Goal: Find specific page/section: Find specific page/section

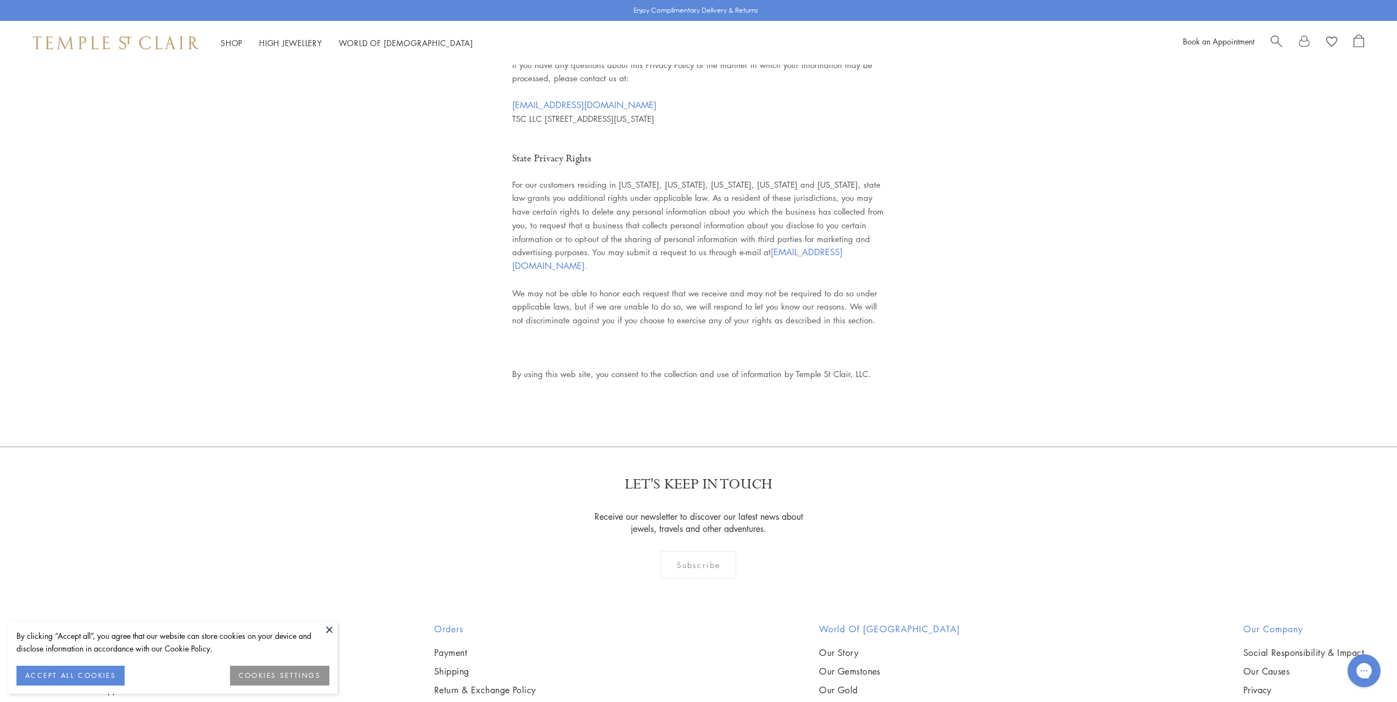
scroll to position [6572, 0]
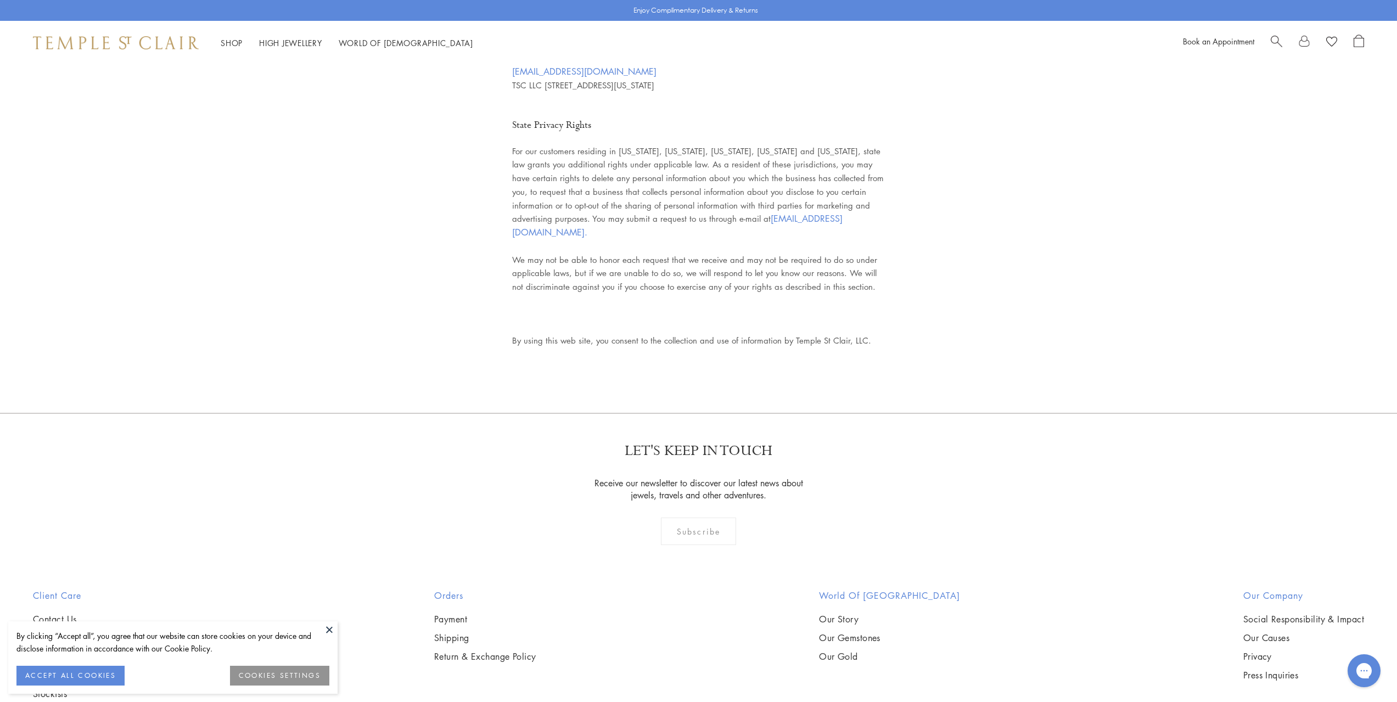
click at [330, 634] on button at bounding box center [329, 629] width 16 height 16
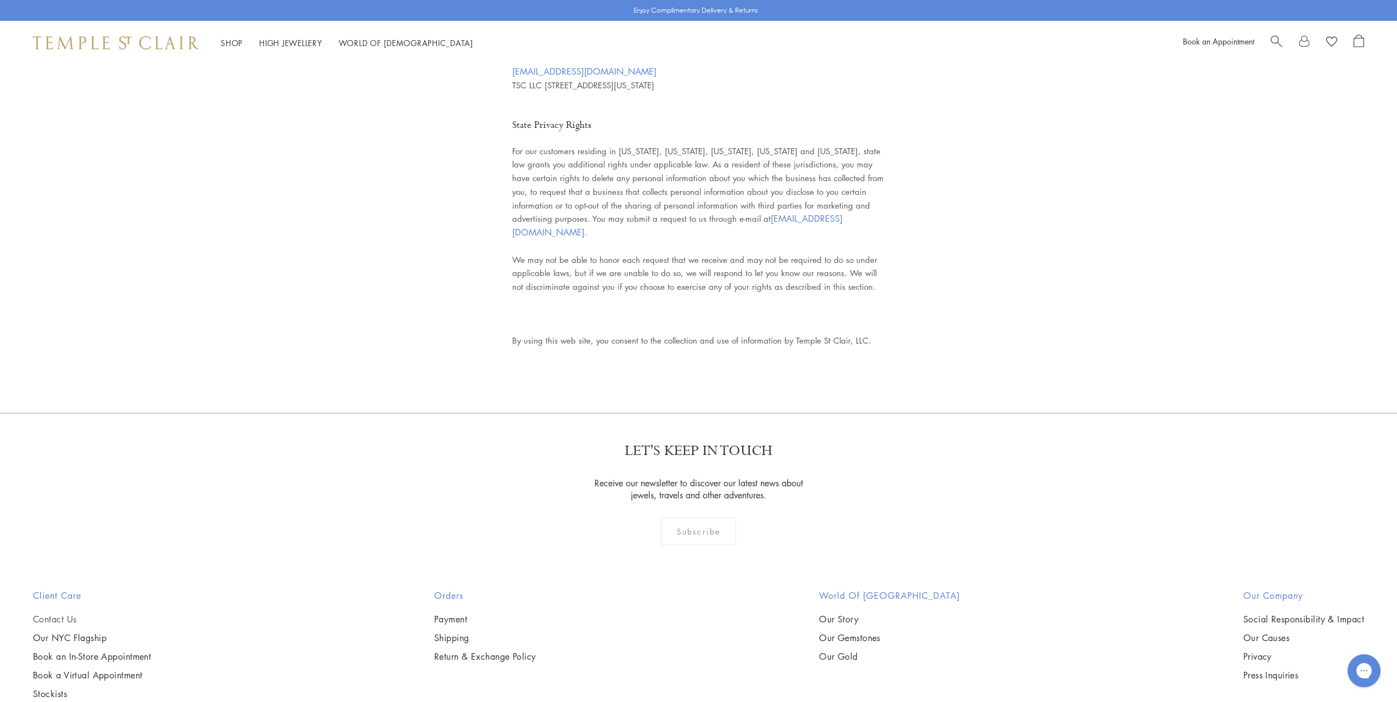
click at [46, 613] on link "Contact Us" at bounding box center [92, 619] width 118 height 12
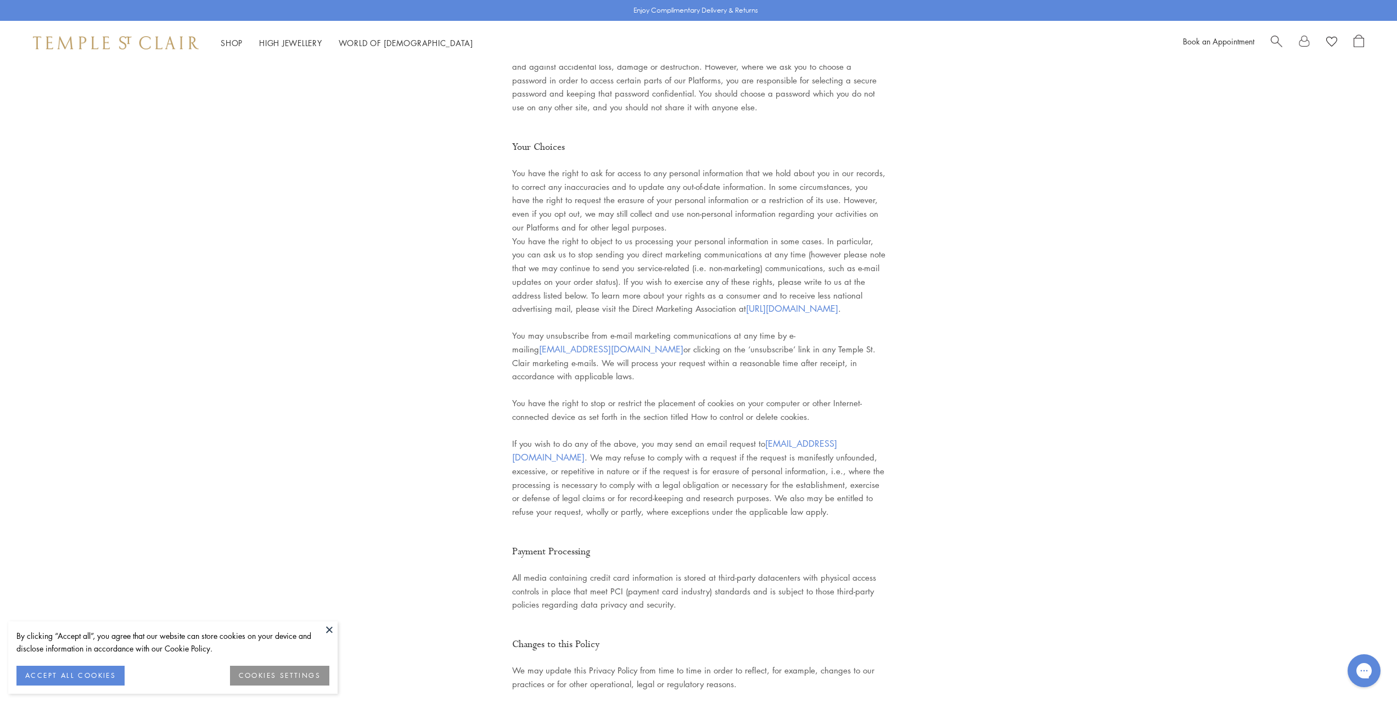
scroll to position [5662, 0]
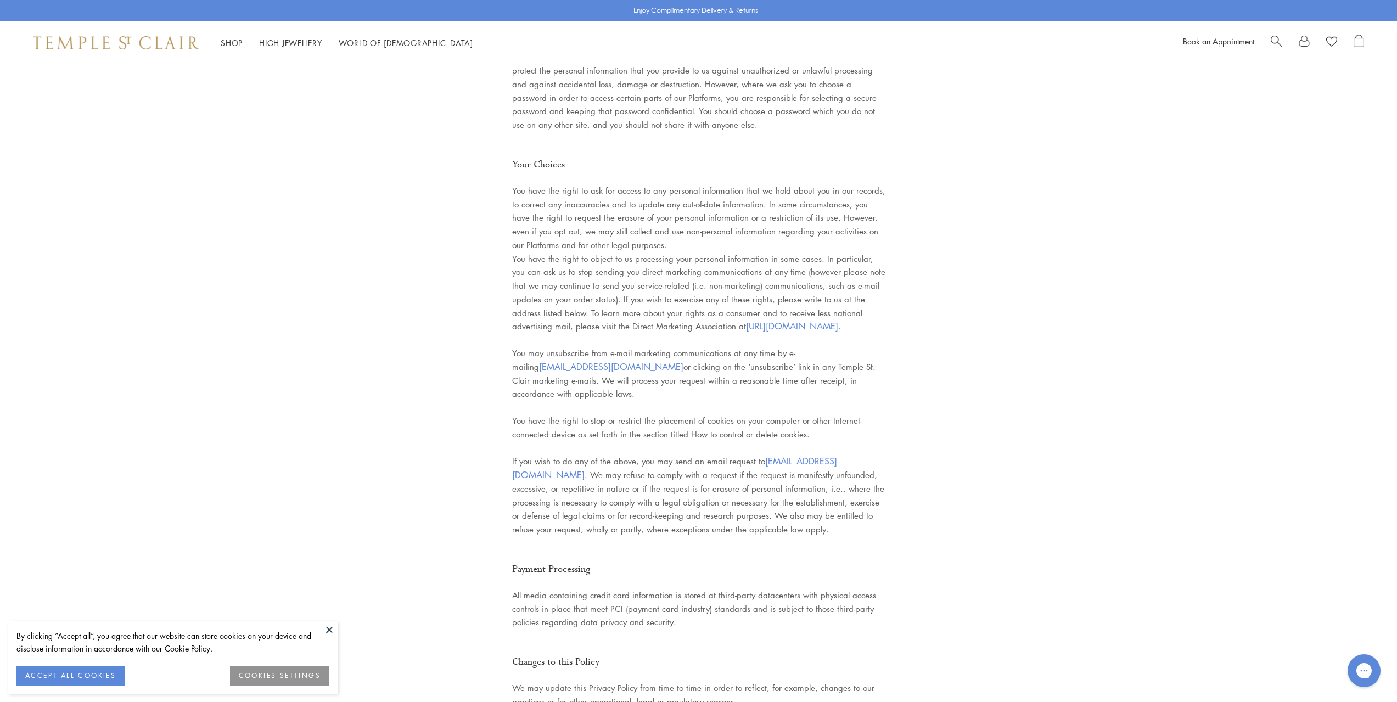
click at [88, 49] on img at bounding box center [116, 42] width 166 height 13
